Goal: Task Accomplishment & Management: Use online tool/utility

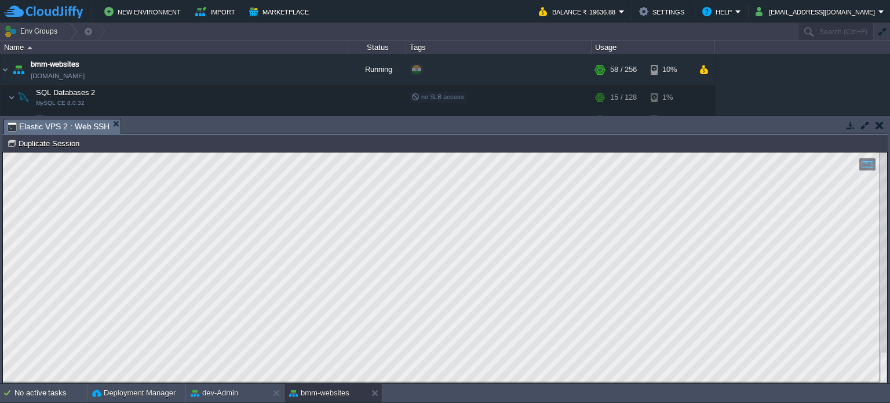
click at [880, 122] on button "button" at bounding box center [880, 125] width 8 height 10
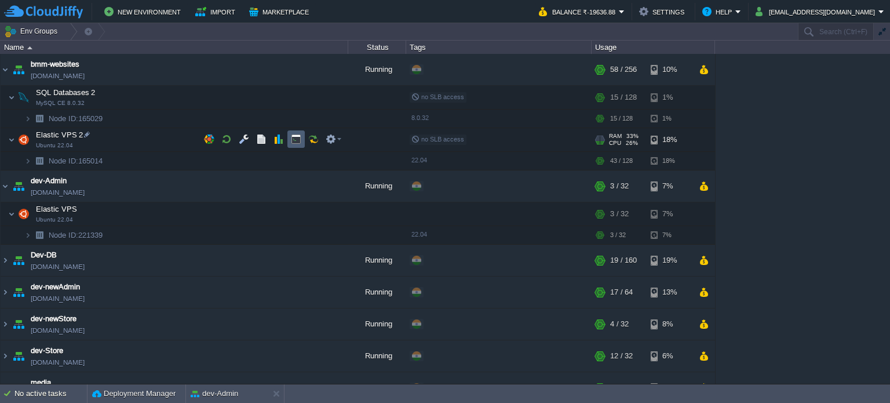
click at [294, 138] on button "button" at bounding box center [296, 139] width 10 height 10
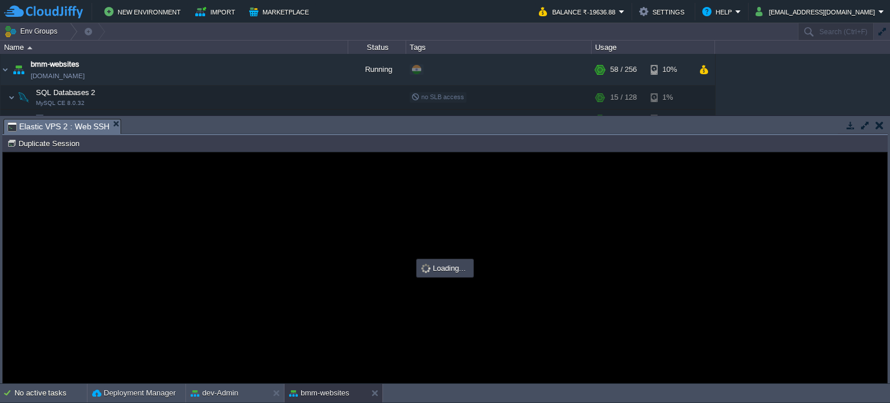
type input "#000000"
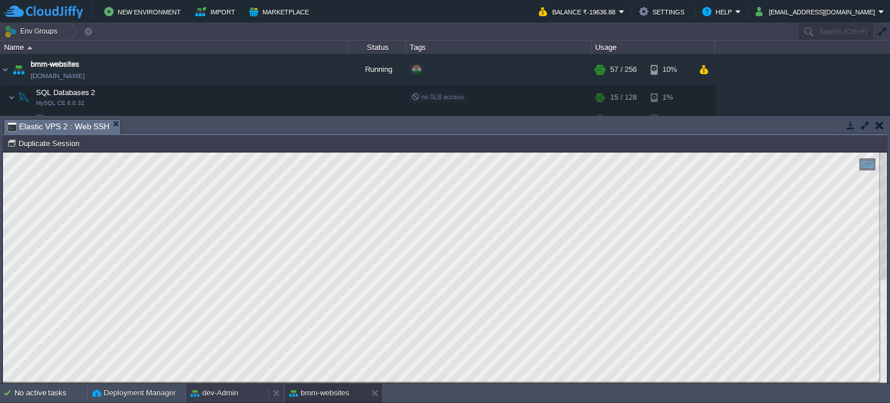
click at [218, 390] on button "dev-Admin" at bounding box center [215, 393] width 48 height 12
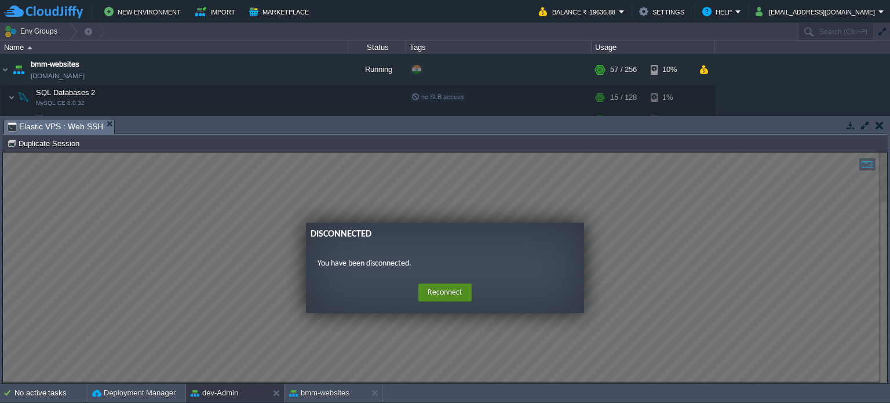
click at [437, 291] on button "Reconnect" at bounding box center [445, 292] width 53 height 19
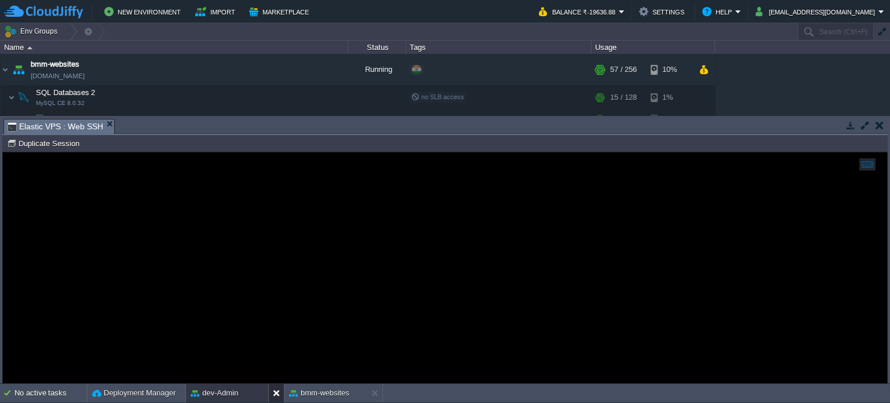
drag, startPoint x: 274, startPoint y: 392, endPoint x: 257, endPoint y: 310, distance: 83.3
click at [274, 391] on button at bounding box center [279, 393] width 12 height 12
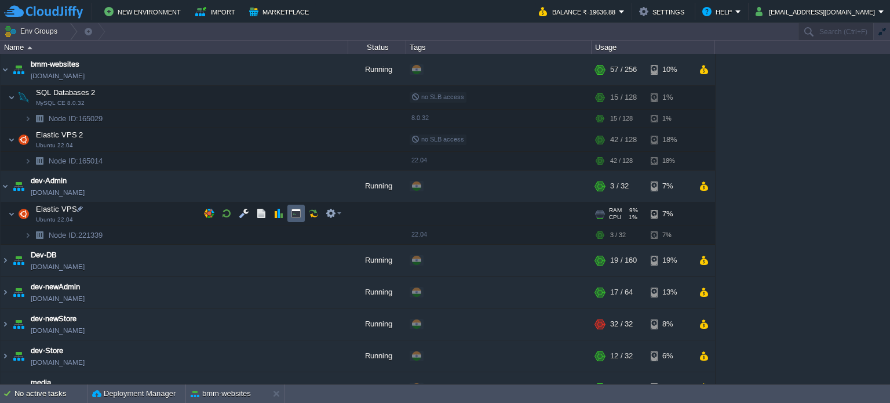
click at [301, 210] on td at bounding box center [296, 213] width 17 height 17
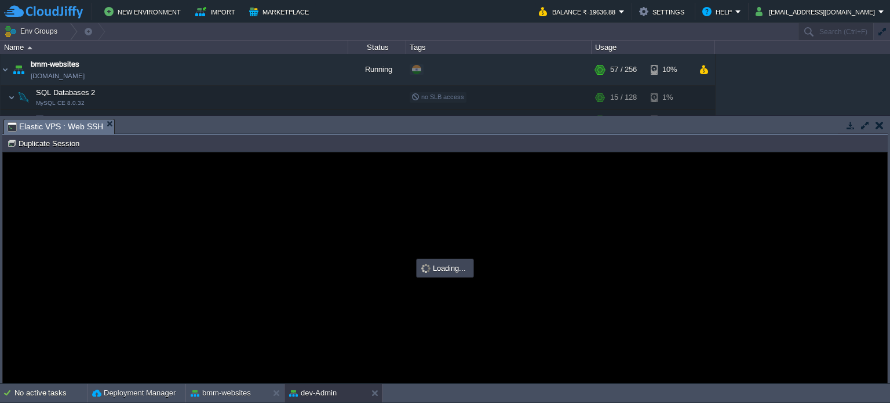
type input "#000000"
click at [238, 391] on button "bmm-websites" at bounding box center [221, 393] width 60 height 12
click at [379, 395] on button at bounding box center [378, 393] width 12 height 12
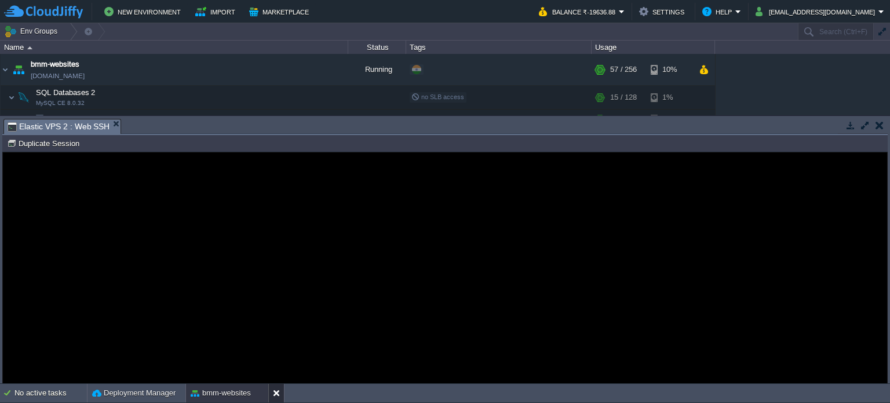
click at [278, 394] on button at bounding box center [279, 393] width 12 height 12
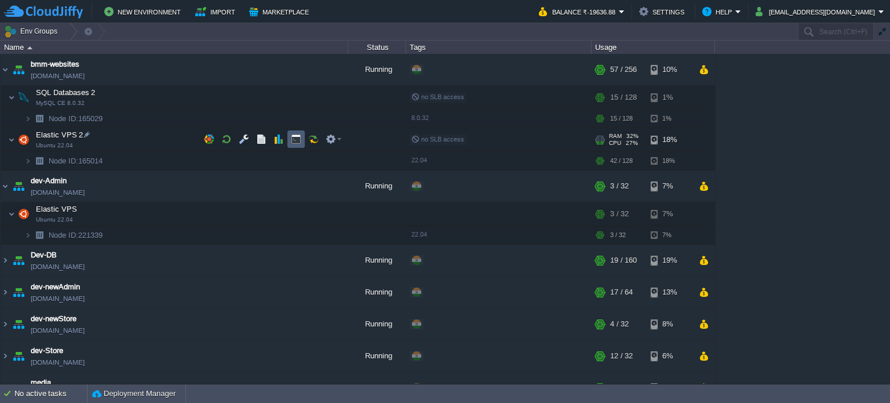
click at [295, 136] on button "button" at bounding box center [296, 139] width 10 height 10
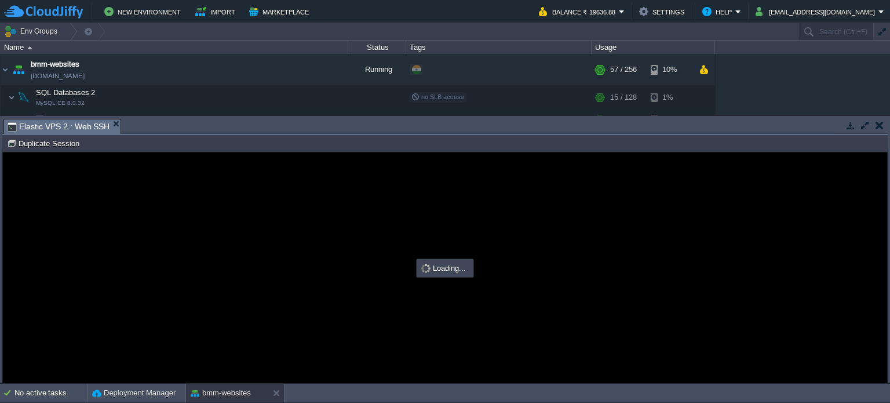
type input "#000000"
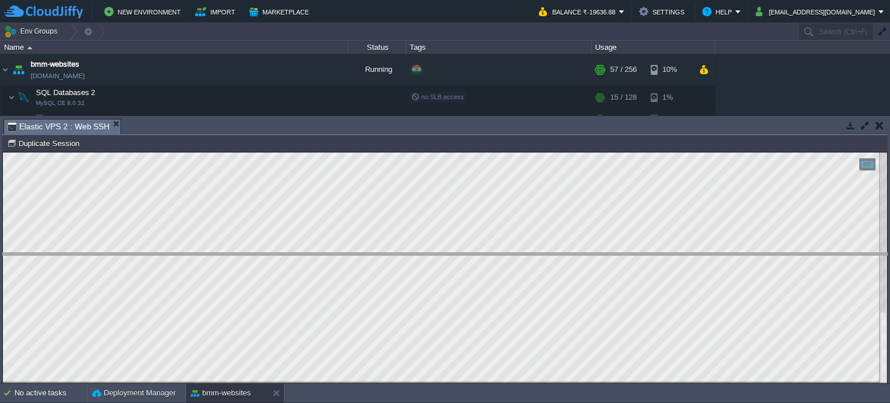
drag, startPoint x: 345, startPoint y: 126, endPoint x: 386, endPoint y: 252, distance: 132.4
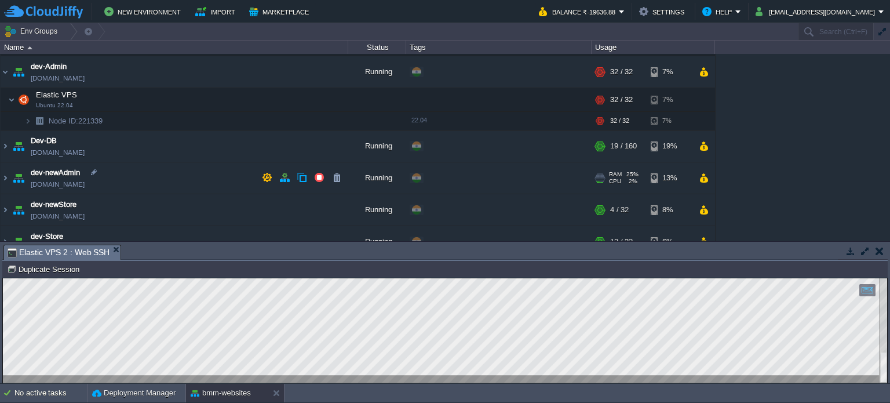
scroll to position [116, 0]
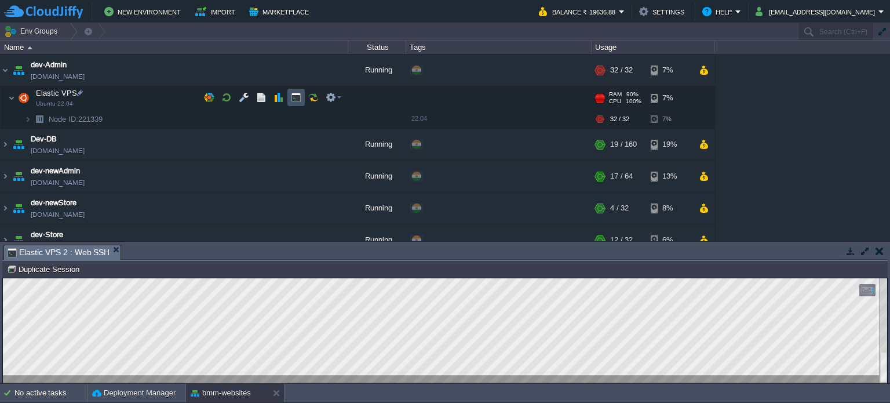
click at [294, 101] on button "button" at bounding box center [296, 97] width 10 height 10
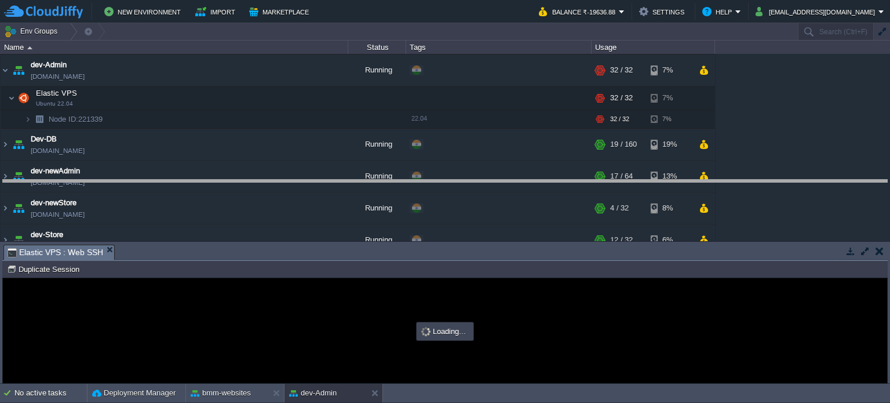
drag, startPoint x: 314, startPoint y: 254, endPoint x: 308, endPoint y: 165, distance: 89.5
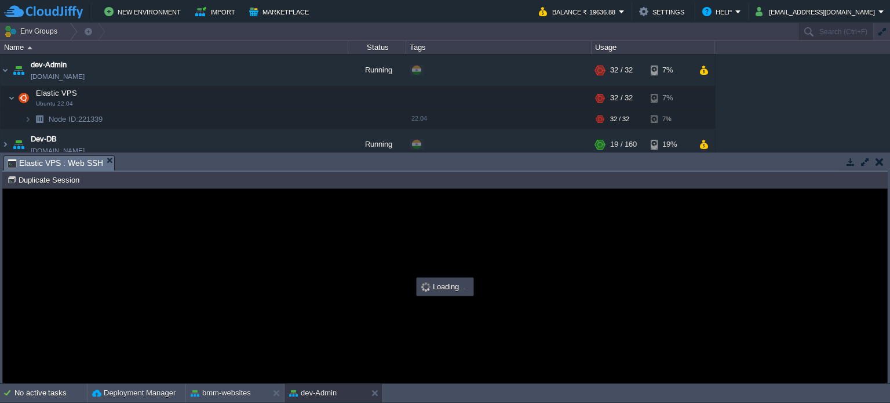
scroll to position [0, 0]
type input "#000000"
